Goal: Task Accomplishment & Management: Manage account settings

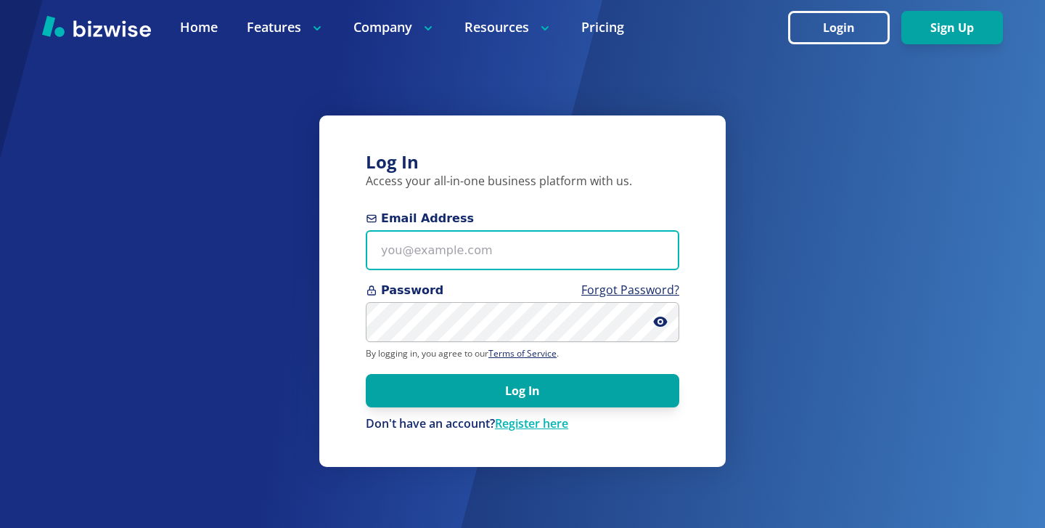
click at [677, 248] on input "Email Address" at bounding box center [523, 250] width 314 height 40
paste input "[EMAIL_ADDRESS][DOMAIN_NAME]"
type input "[EMAIL_ADDRESS][DOMAIN_NAME]"
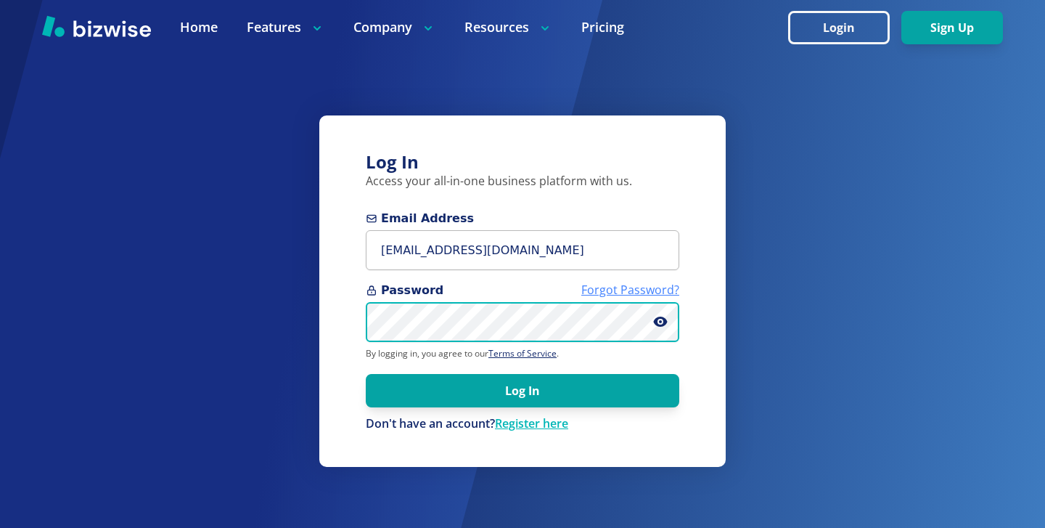
click at [632, 323] on body "Home Features Company Resources Pricing Login Sign Up Home Features Company Res…" at bounding box center [522, 430] width 1045 height 861
click at [366, 374] on button "Log In" at bounding box center [523, 390] width 314 height 33
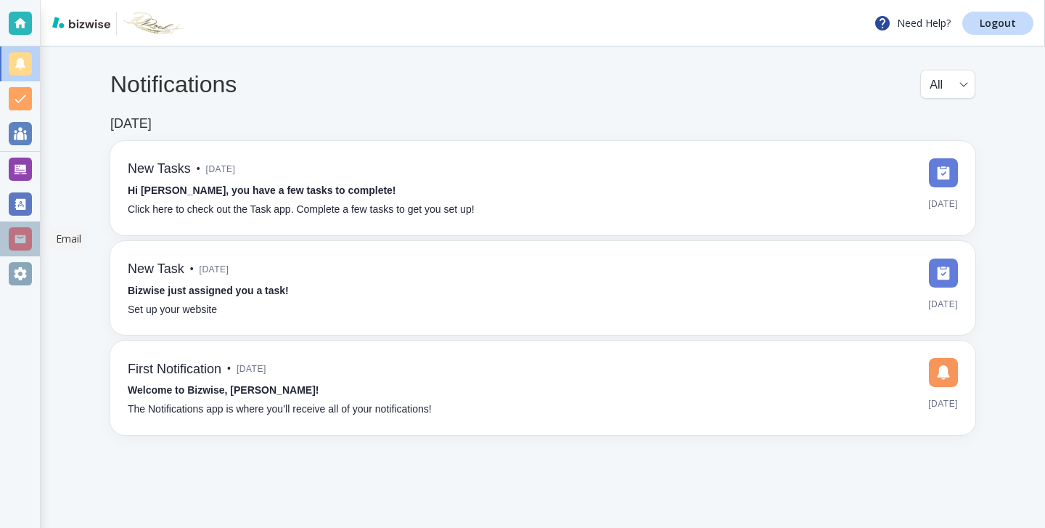
click at [19, 230] on div at bounding box center [20, 238] width 23 height 23
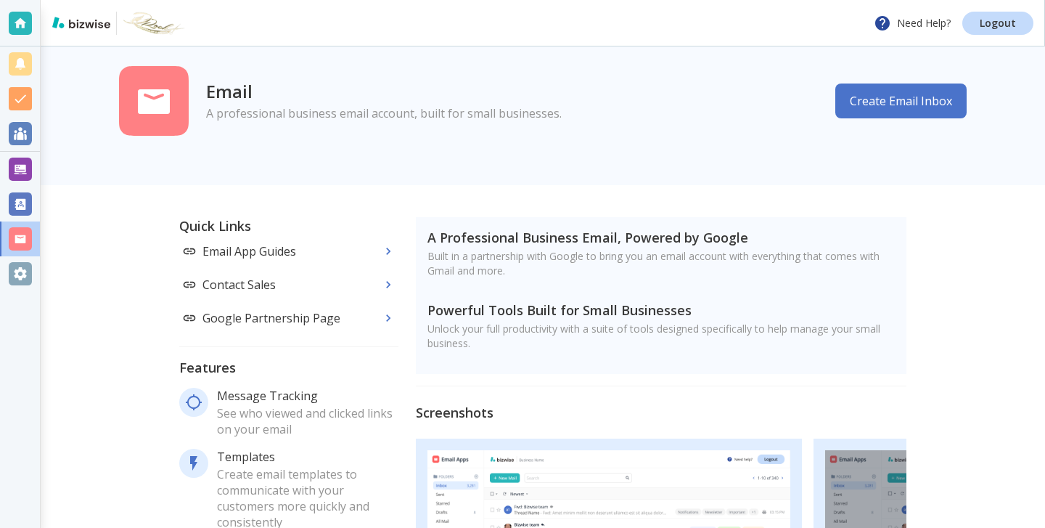
scroll to position [33, 0]
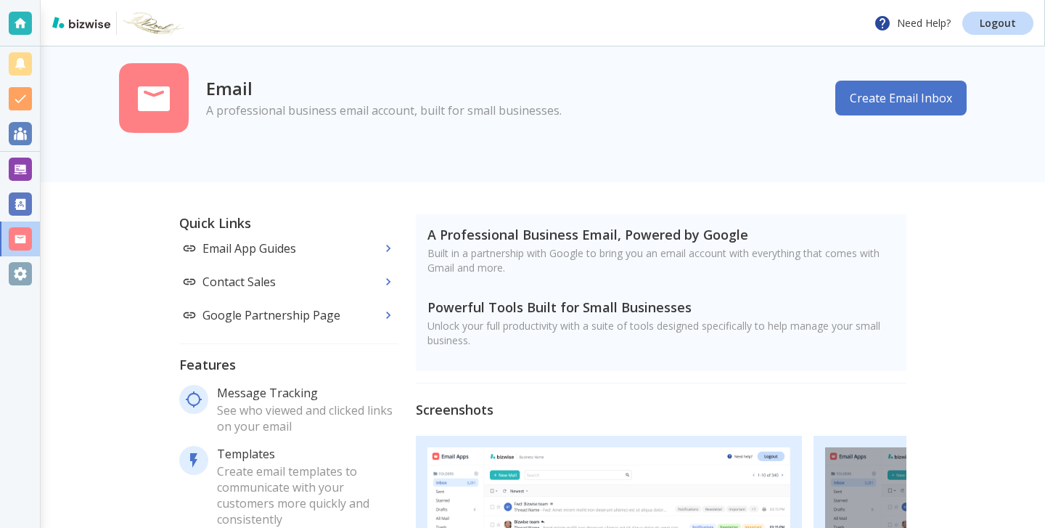
click at [11, 279] on div at bounding box center [20, 273] width 23 height 23
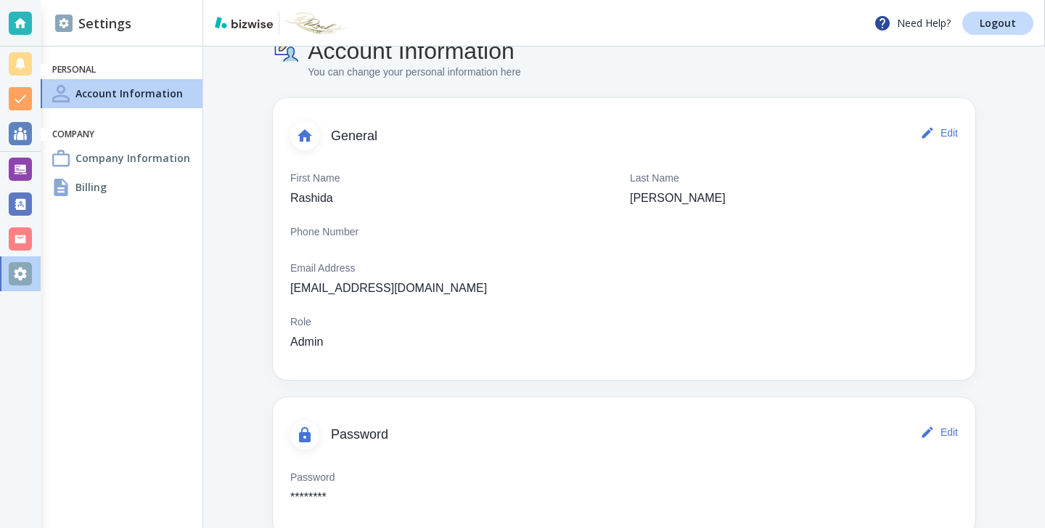
click at [178, 189] on div "Billing" at bounding box center [122, 187] width 162 height 29
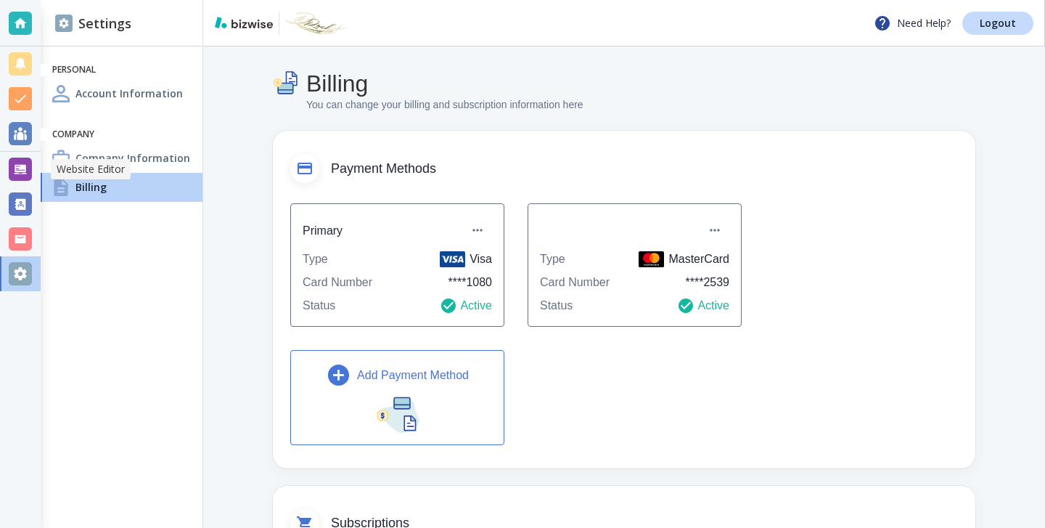
click at [27, 170] on div at bounding box center [20, 169] width 23 height 23
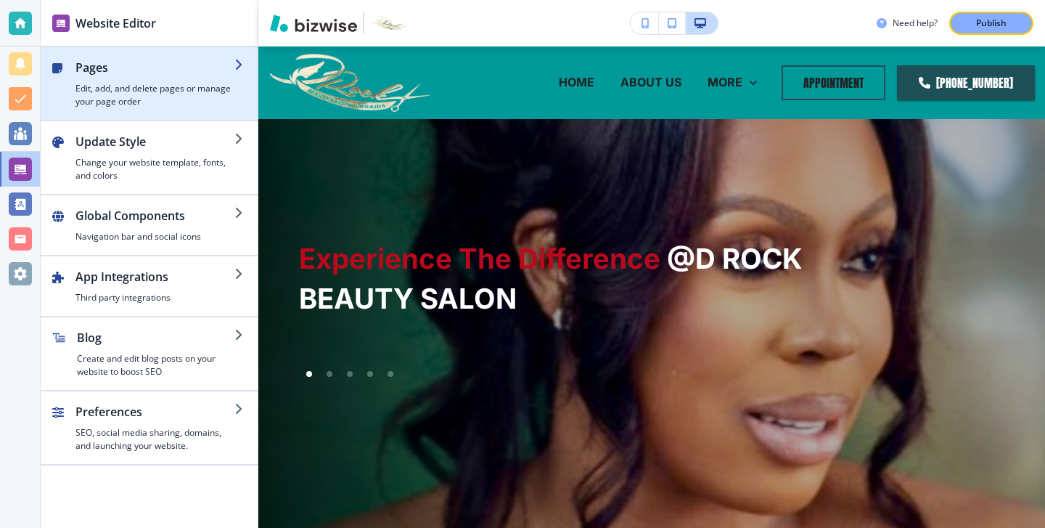
click at [162, 113] on div "button" at bounding box center [149, 114] width 217 height 12
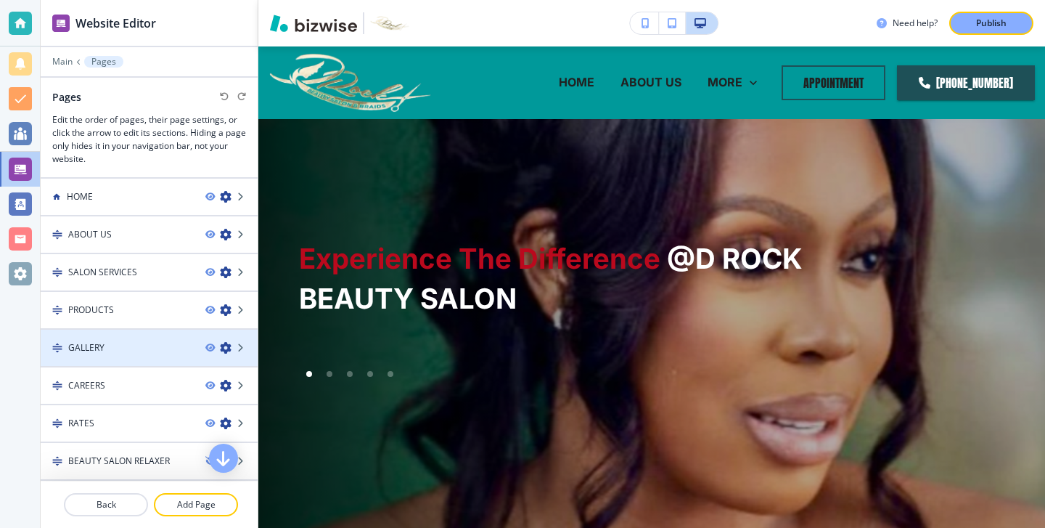
click at [126, 342] on div "GALLERY" at bounding box center [117, 347] width 153 height 13
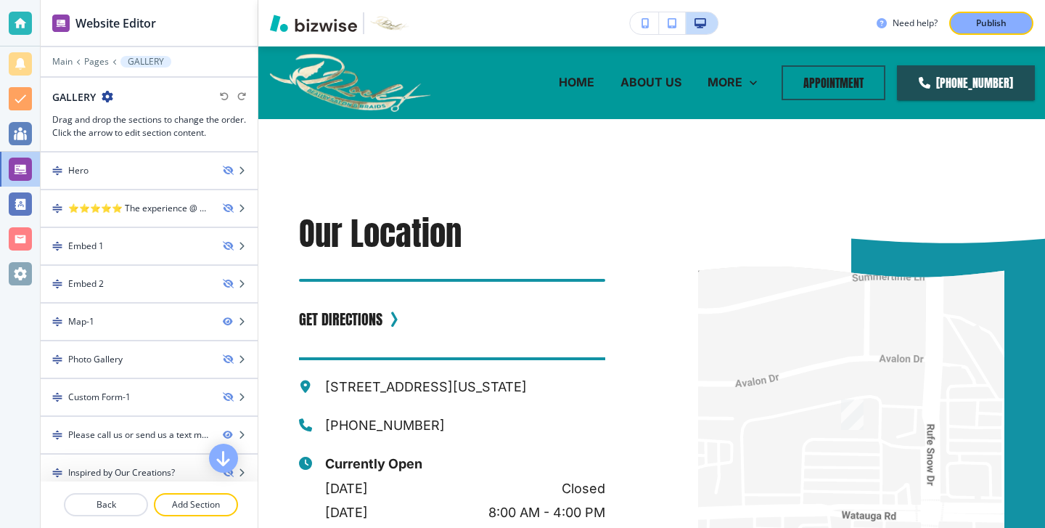
scroll to position [49, 0]
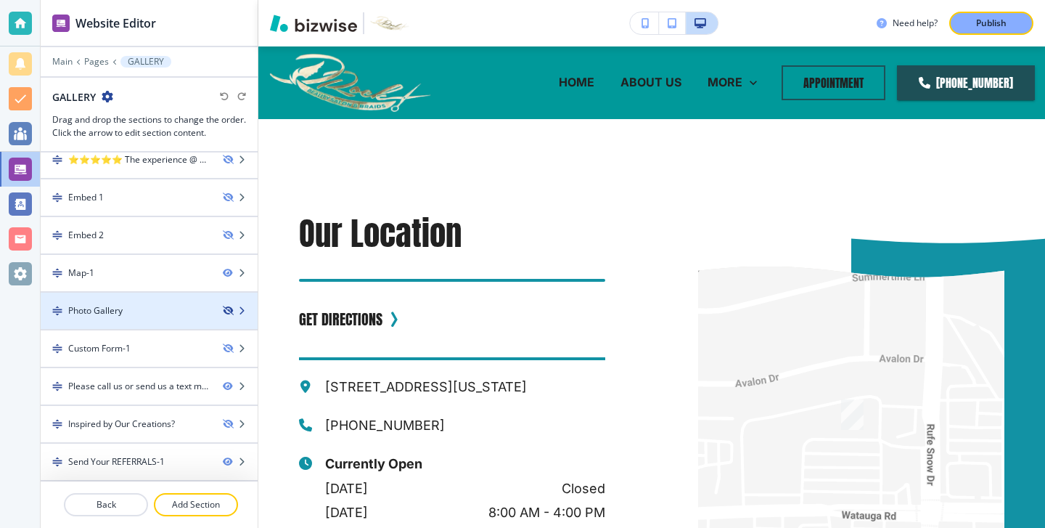
click at [228, 309] on icon "button" at bounding box center [227, 310] width 9 height 9
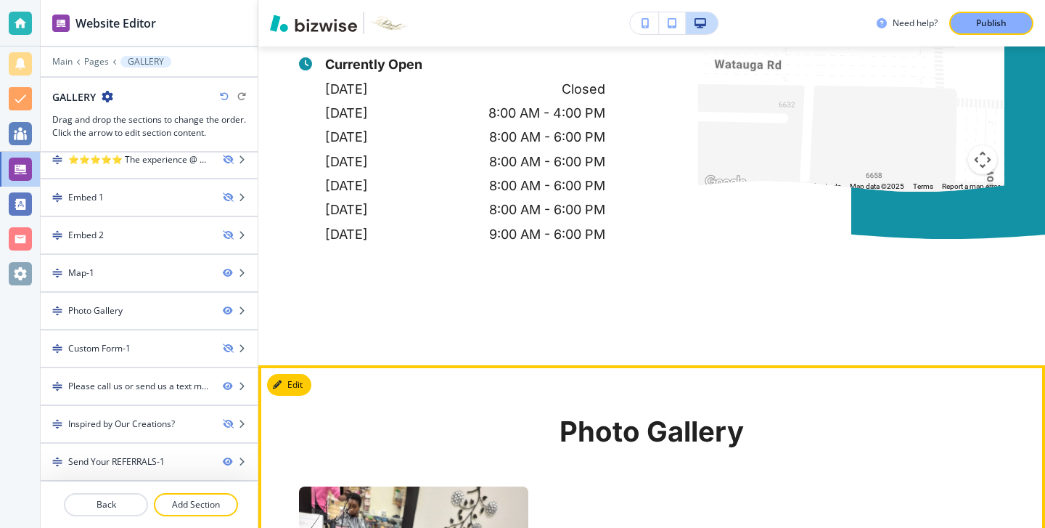
scroll to position [67, 0]
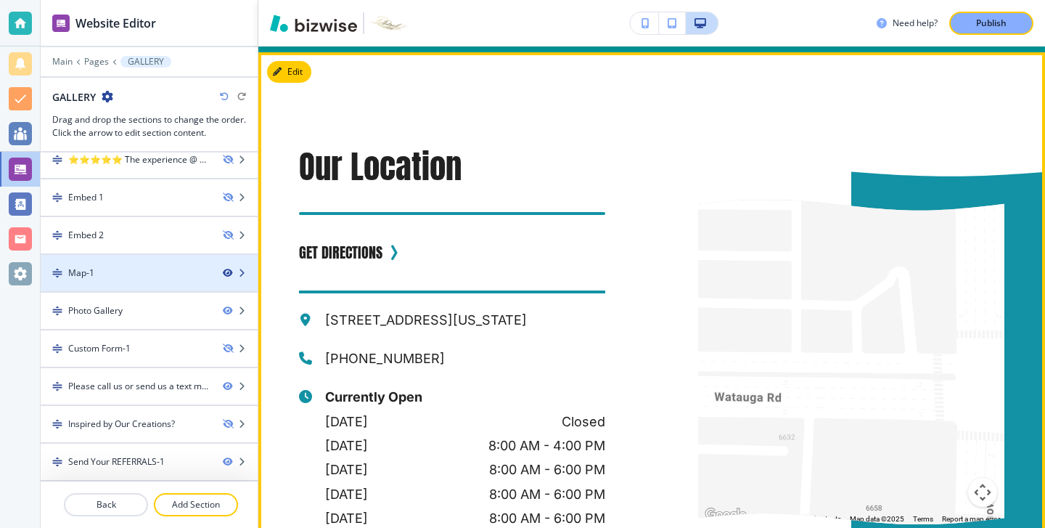
click at [227, 271] on icon "button" at bounding box center [227, 273] width 9 height 9
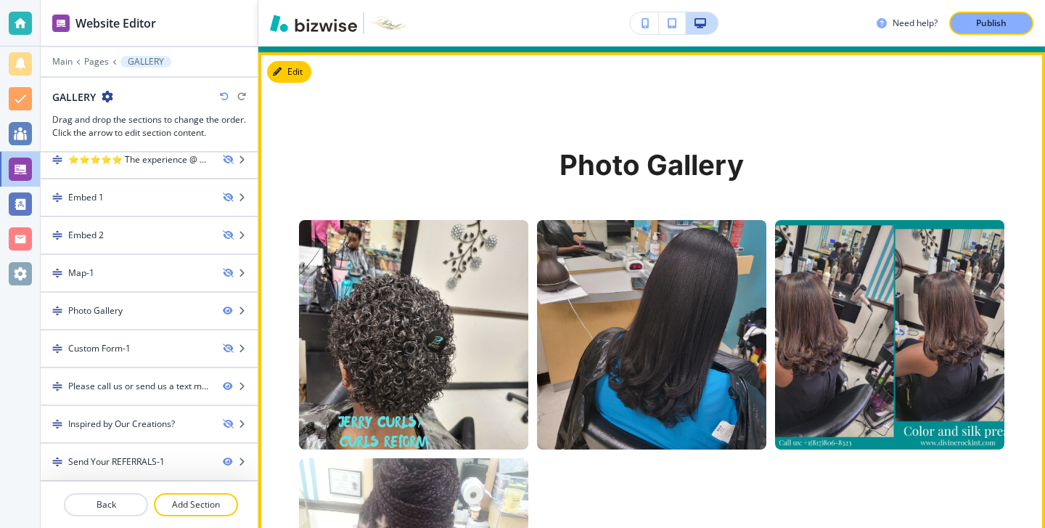
scroll to position [0, 0]
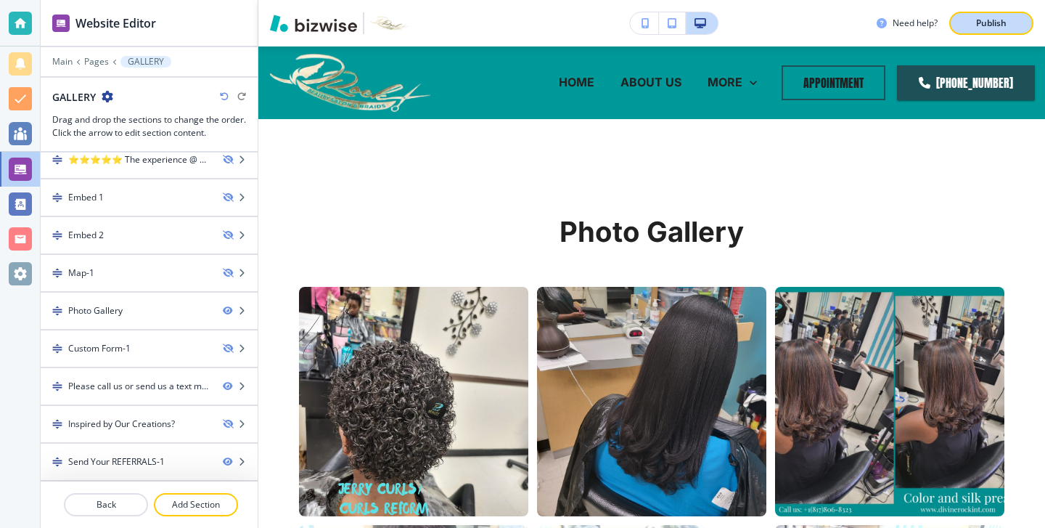
click at [1003, 29] on p "Publish" at bounding box center [991, 23] width 30 height 13
